Goal: Complete application form

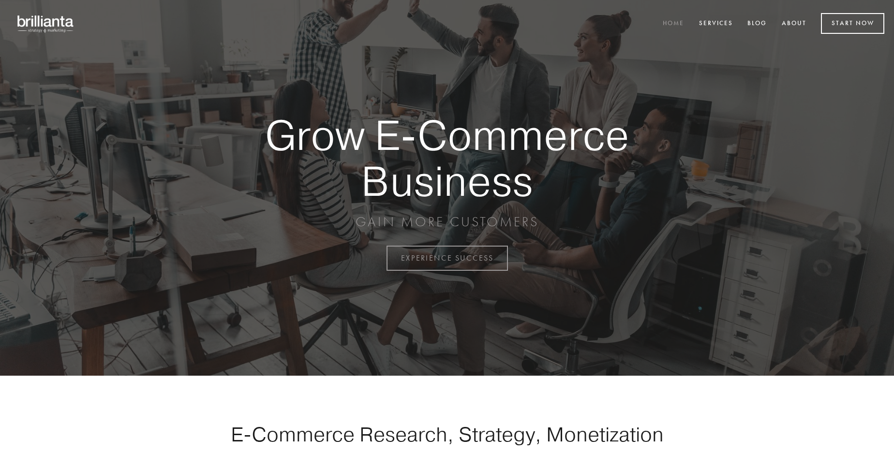
scroll to position [2537, 0]
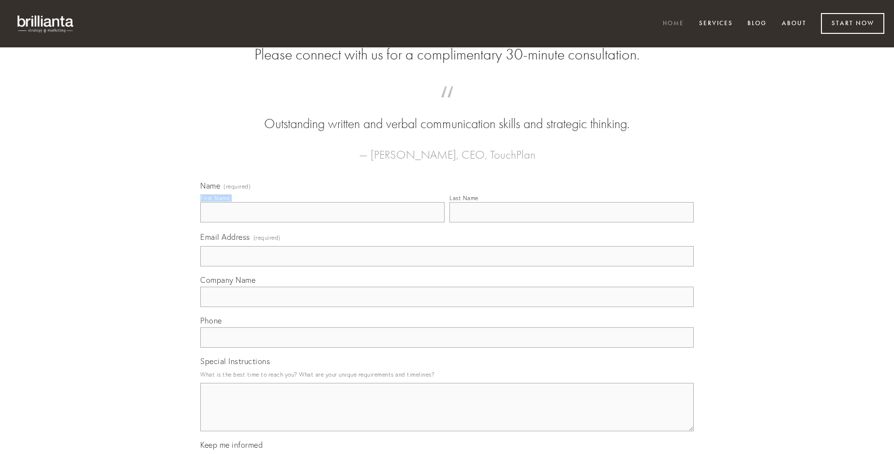
type input "[PERSON_NAME]"
click at [572, 223] on input "Last Name" at bounding box center [572, 212] width 244 height 20
type input "[PERSON_NAME]"
click at [447, 267] on input "Email Address (required)" at bounding box center [447, 256] width 494 height 20
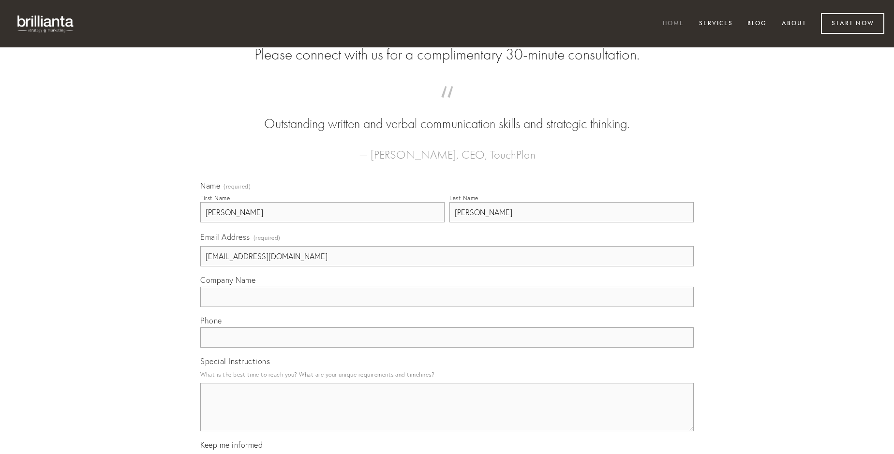
type input "[EMAIL_ADDRESS][DOMAIN_NAME]"
click at [447, 307] on input "Company Name" at bounding box center [447, 297] width 494 height 20
type input "desipio"
click at [447, 348] on input "text" at bounding box center [447, 338] width 494 height 20
click at [447, 416] on textarea "Special Instructions" at bounding box center [447, 407] width 494 height 48
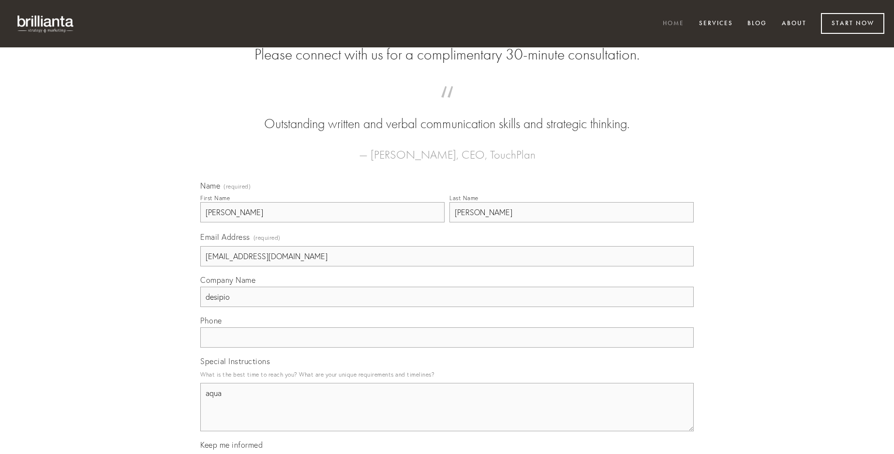
type textarea "aqua"
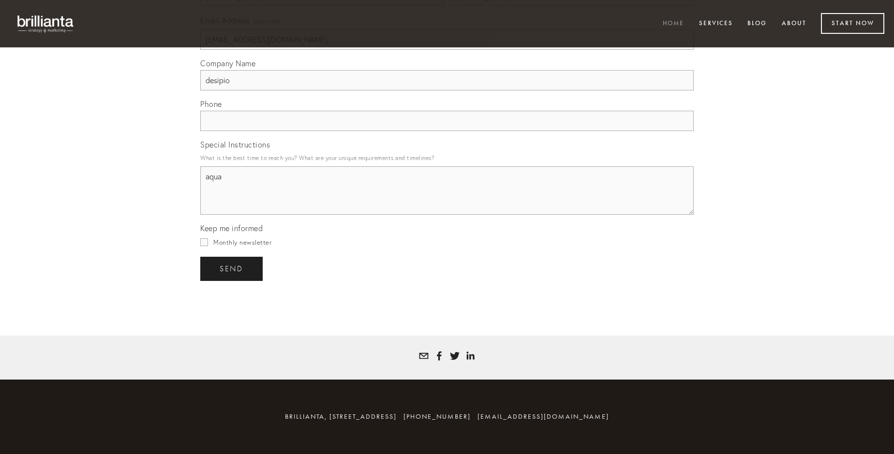
click at [232, 269] on span "send" at bounding box center [232, 269] width 24 height 9
